Goal: Information Seeking & Learning: Stay updated

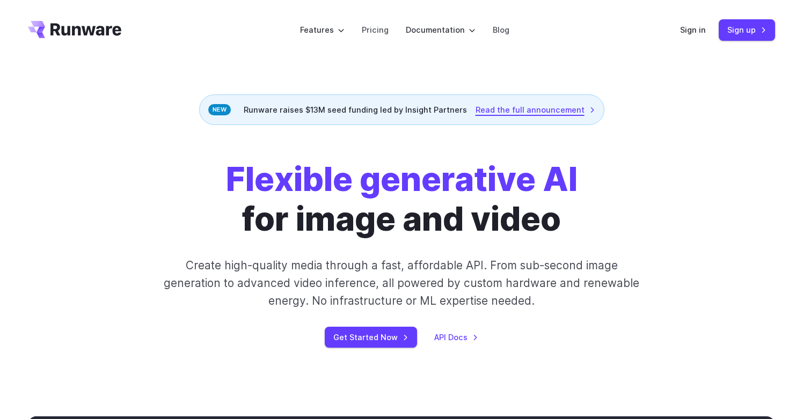
click at [542, 114] on link "Read the full announcement" at bounding box center [536, 110] width 120 height 12
